Goal: Transaction & Acquisition: Purchase product/service

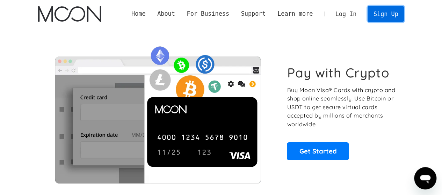
click at [380, 12] on link "Sign Up" at bounding box center [385, 14] width 36 height 16
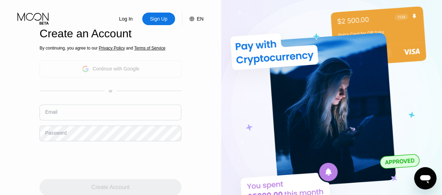
click at [139, 65] on div "Continue with Google" at bounding box center [110, 68] width 142 height 17
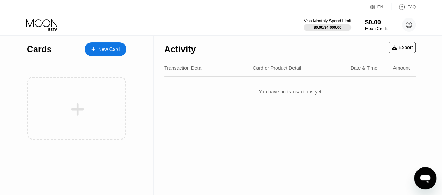
click at [112, 56] on div "Cards New Card" at bounding box center [76, 47] width 99 height 24
click at [111, 53] on div "New Card" at bounding box center [105, 49] width 42 height 14
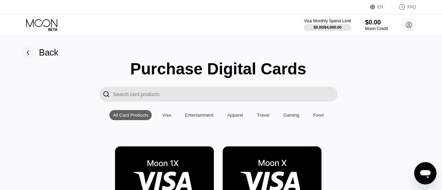
scroll to position [0, 3]
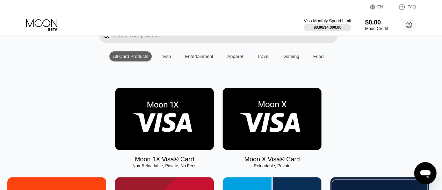
scroll to position [59, 3]
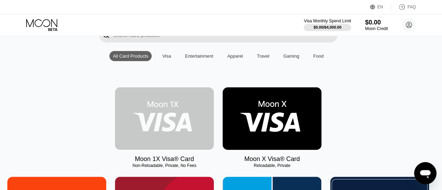
click at [175, 125] on img at bounding box center [164, 118] width 99 height 62
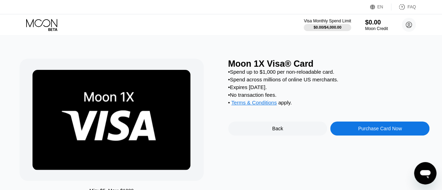
scroll to position [1, 0]
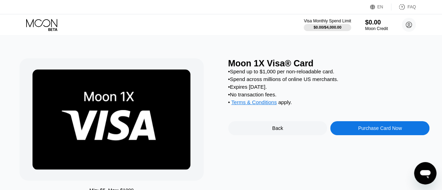
click at [340, 135] on div "Purchase Card Now" at bounding box center [379, 128] width 99 height 14
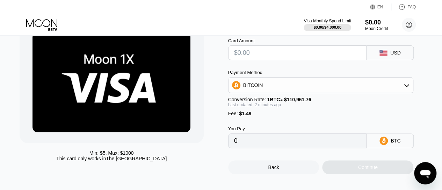
scroll to position [39, 0]
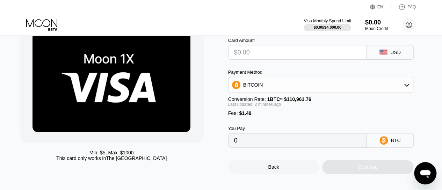
click at [325, 53] on input "text" at bounding box center [297, 52] width 127 height 14
type input "$1"
type input "0.00002245"
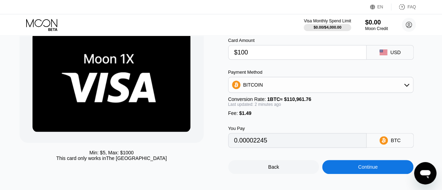
type input "$1000"
type input "0.00902555"
type input "$100"
type input "0.00091464"
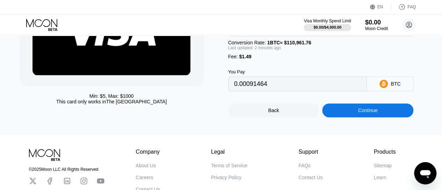
scroll to position [95, 0]
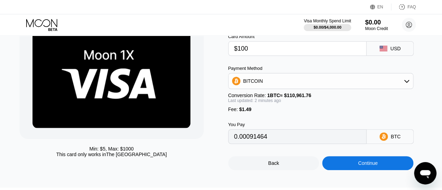
scroll to position [43, 0]
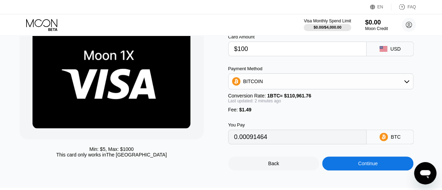
type input "$100"
type input "0.00091451"
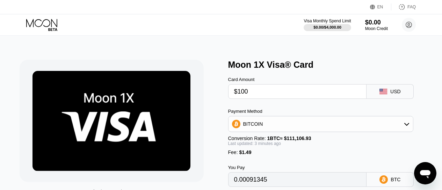
type input "0.00091309"
type input "0.00091304"
type input "0.00091262"
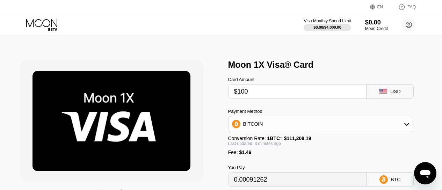
scroll to position [43, 0]
type input "0.00091329"
type input "0.00091299"
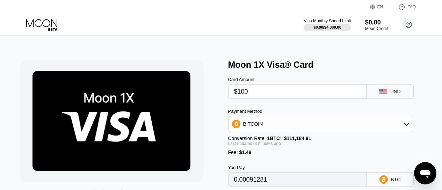
type input "0.00091312"
type input "0.00091332"
